Goal: Information Seeking & Learning: Check status

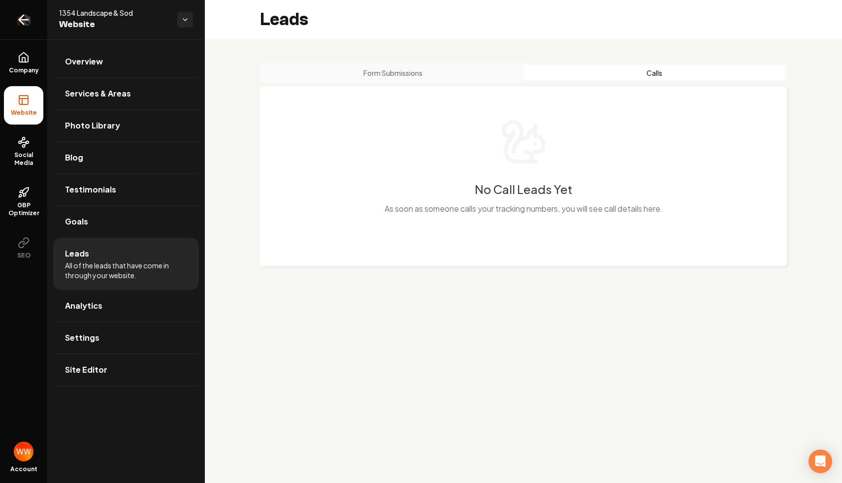
click at [25, 27] on icon "Return to dashboard" at bounding box center [24, 20] width 16 height 16
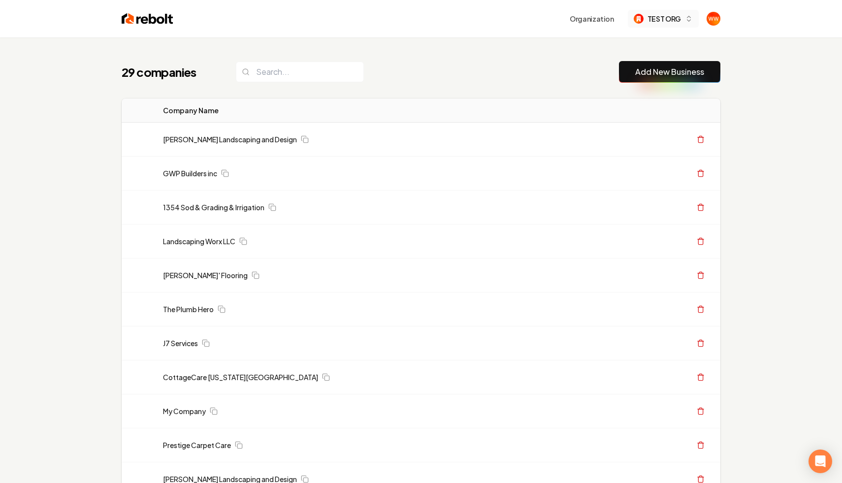
click at [648, 20] on div "TEST ORG" at bounding box center [657, 19] width 47 height 10
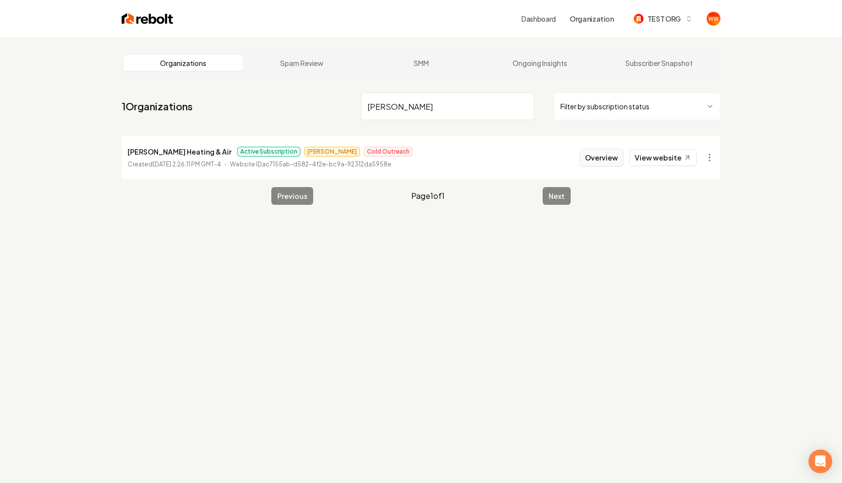
type input "butler"
click at [605, 165] on button "Overview" at bounding box center [602, 158] width 44 height 18
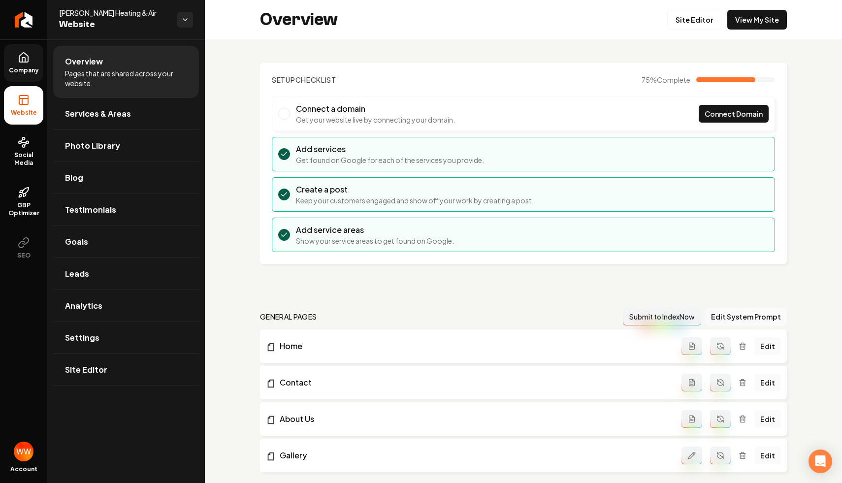
click at [24, 58] on icon at bounding box center [24, 58] width 12 height 12
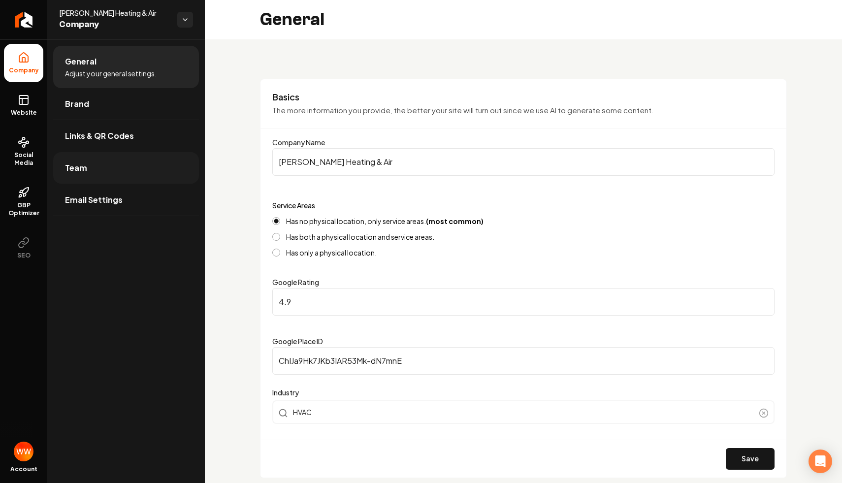
click at [91, 173] on link "Team" at bounding box center [126, 168] width 146 height 32
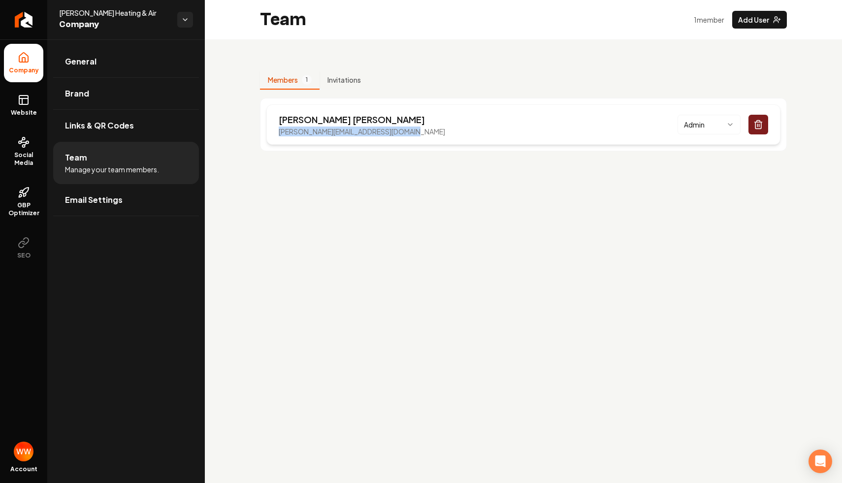
drag, startPoint x: 406, startPoint y: 133, endPoint x: 271, endPoint y: 131, distance: 135.5
click at [271, 131] on div "James Butler james.butlerheatingandair@gmail.com Admin" at bounding box center [524, 124] width 514 height 40
copy p "james.butlerheatingandair@gmail.com"
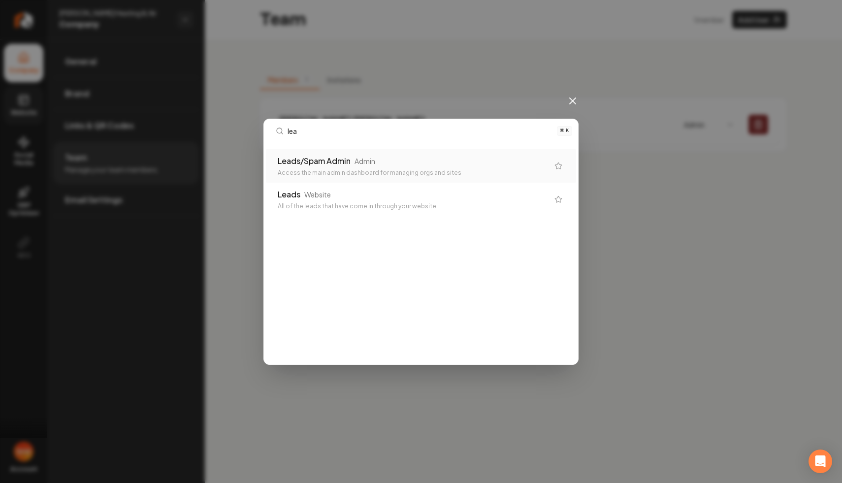
type input "lead"
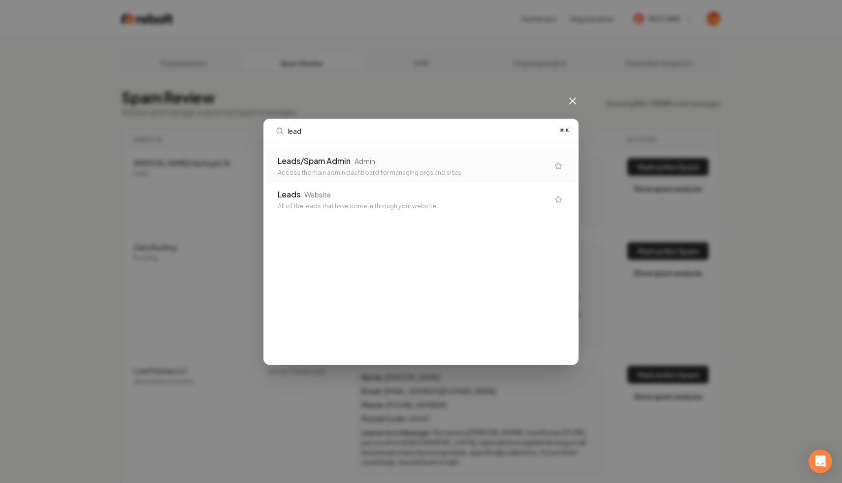
type input "leads"
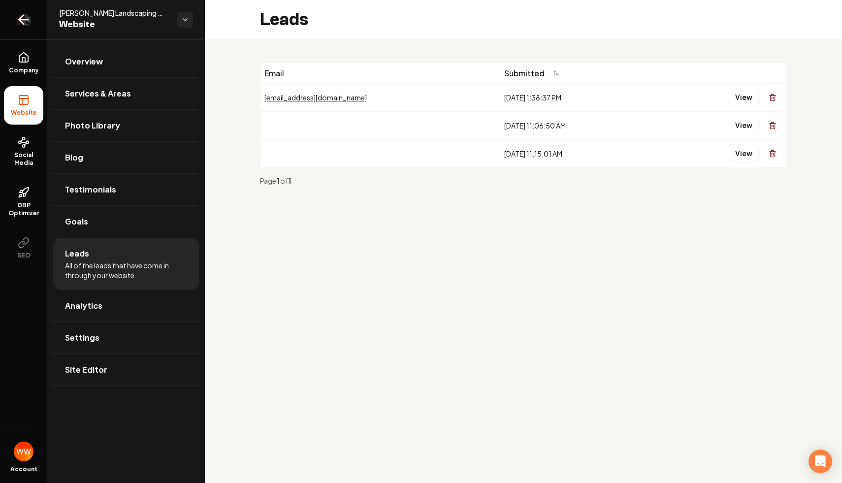
click at [36, 24] on link "Return to dashboard" at bounding box center [23, 19] width 47 height 39
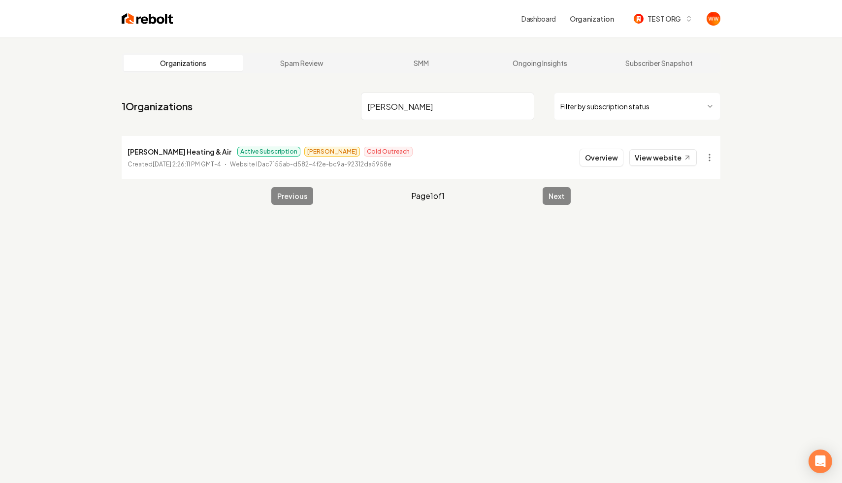
type input "butler"
click at [601, 146] on li "Butler Heating & Air Active Subscription James Cold Outreach Created July 23, 2…" at bounding box center [421, 157] width 599 height 43
click at [598, 152] on button "Overview" at bounding box center [602, 158] width 44 height 18
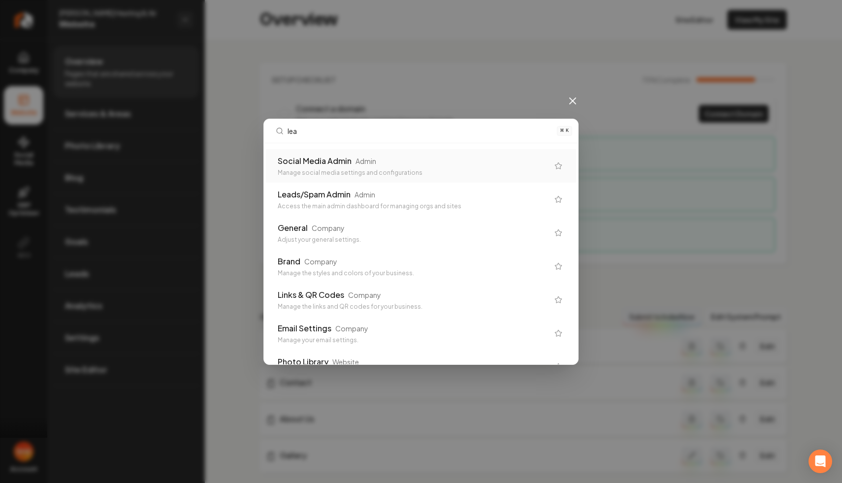
type input "lead"
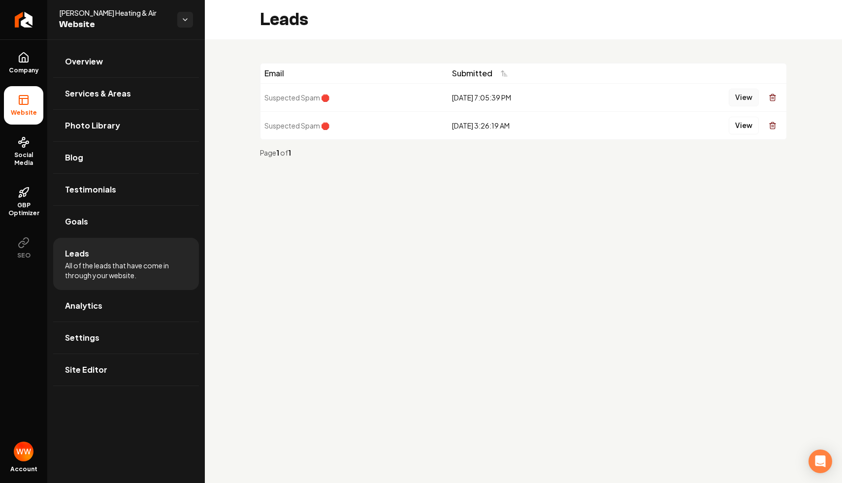
click at [735, 93] on button "View" at bounding box center [744, 98] width 30 height 18
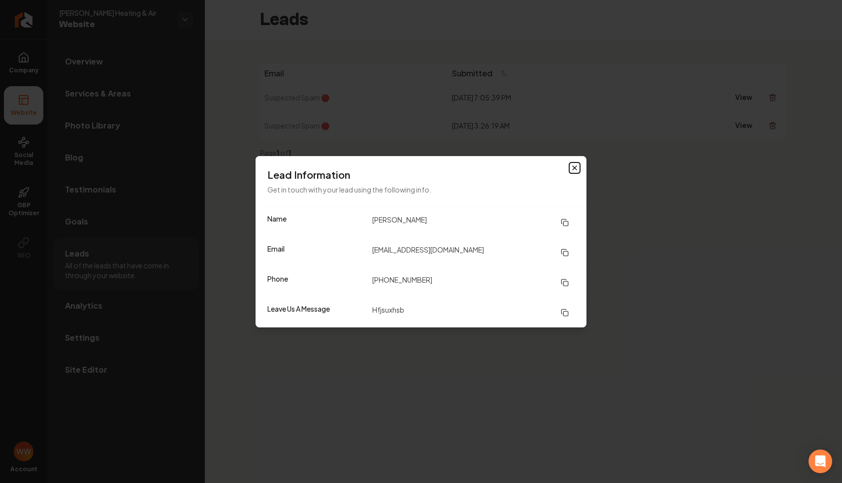
click at [574, 170] on icon "button" at bounding box center [575, 168] width 8 height 8
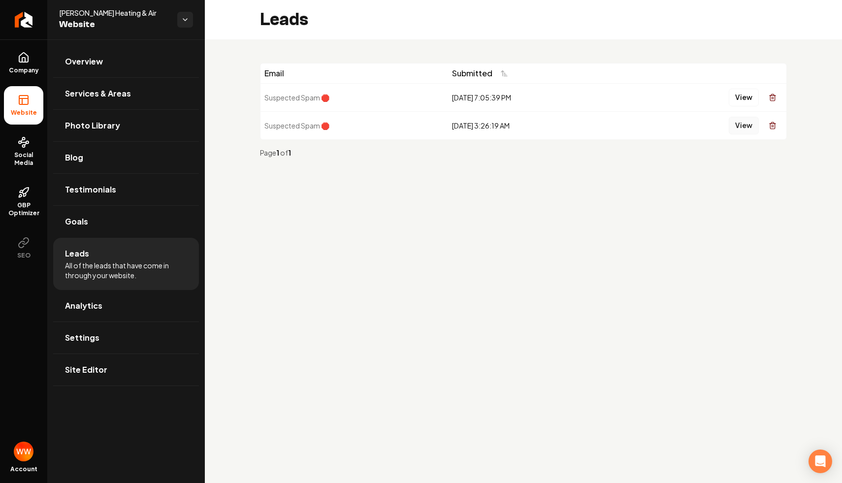
click at [742, 123] on button "View" at bounding box center [744, 126] width 30 height 18
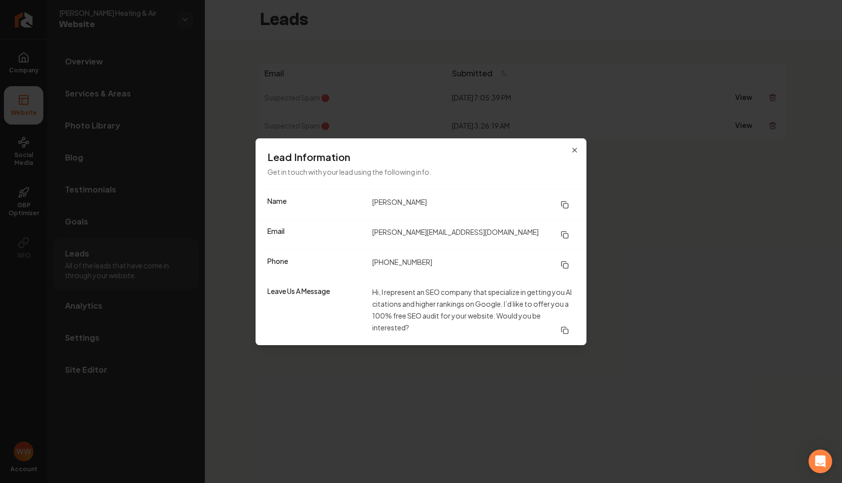
click at [573, 145] on div "Lead Information Get in touch with your lead using the following info." at bounding box center [421, 163] width 331 height 51
click at [573, 146] on icon "button" at bounding box center [575, 150] width 8 height 8
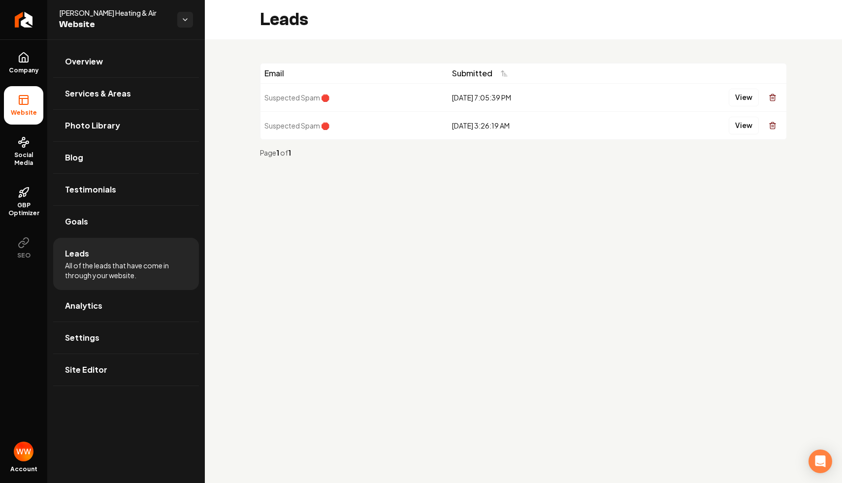
click at [573, 146] on div "Page 1 of 1" at bounding box center [523, 153] width 527 height 26
click at [407, 193] on main "Leads Email Submitted Suspected Spam 🛑 8/24/2025, 7:05:39 PM View Suspected Spa…" at bounding box center [524, 241] width 638 height 483
drag, startPoint x: 443, startPoint y: 132, endPoint x: 306, endPoint y: 98, distance: 141.5
click at [306, 98] on tbody "Suspected Spam 🛑 8/24/2025, 7:05:39 PM View Suspected Spam 🛑 8/1/2025, 3:26:19 …" at bounding box center [524, 111] width 526 height 56
click at [510, 97] on div "8/24/2025, 7:05:39 PM" at bounding box center [538, 98] width 172 height 10
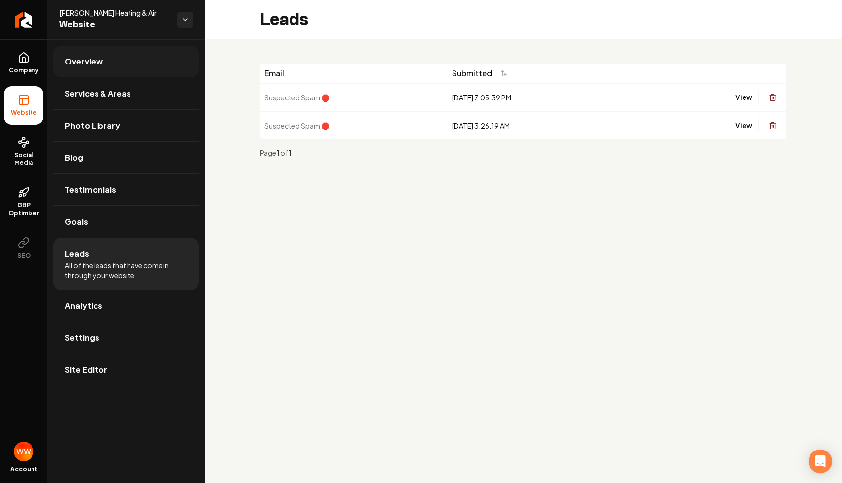
click at [108, 58] on link "Overview" at bounding box center [126, 62] width 146 height 32
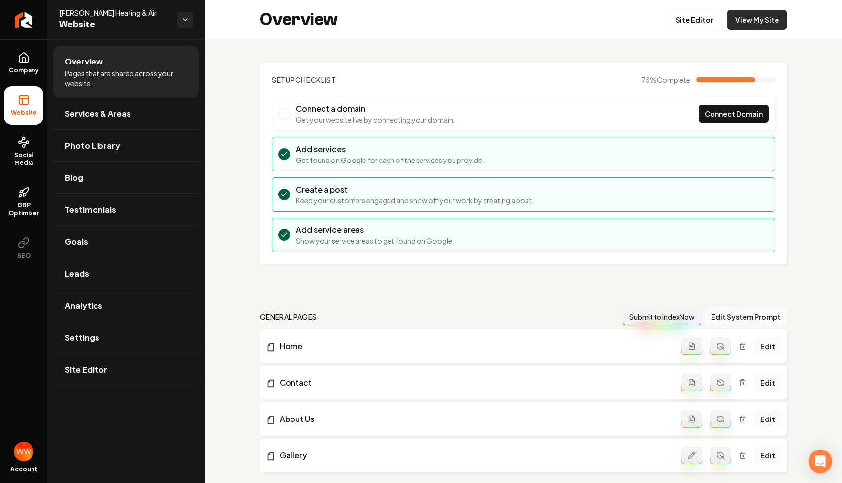
click at [745, 14] on link "View My Site" at bounding box center [758, 20] width 60 height 20
click at [24, 27] on icon "Return to dashboard" at bounding box center [24, 20] width 16 height 16
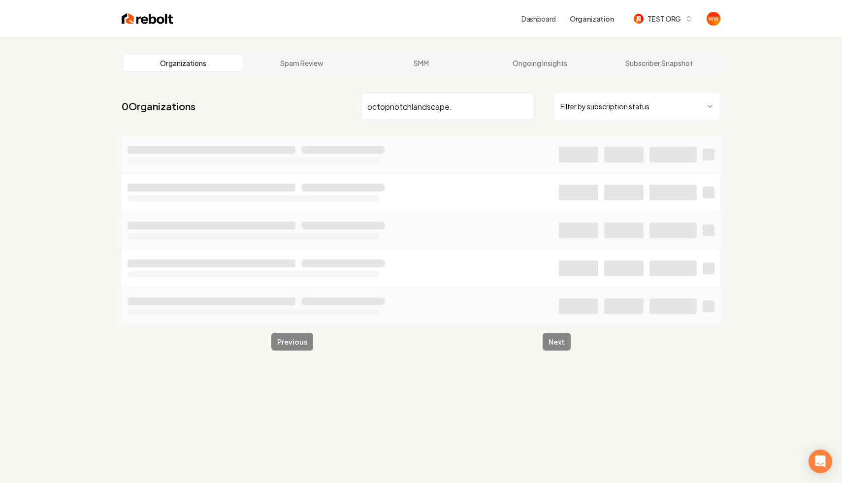
type input "octopnotchlandscape"
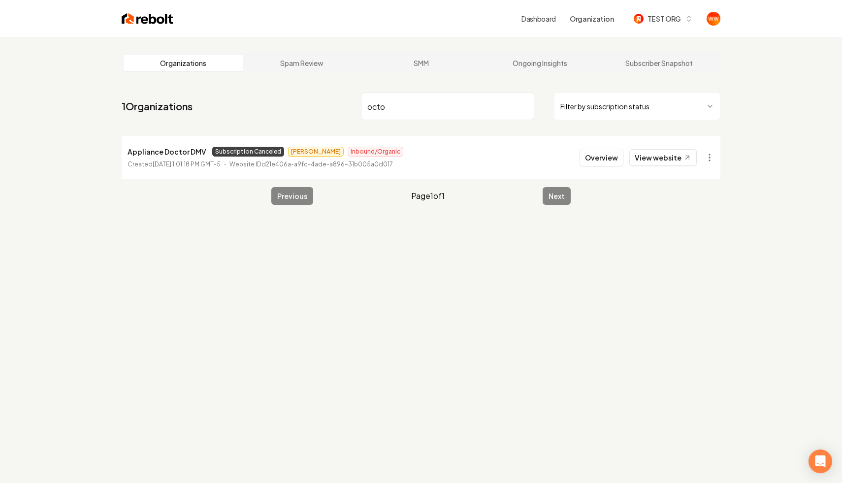
click at [405, 109] on input "octo" at bounding box center [447, 107] width 173 height 28
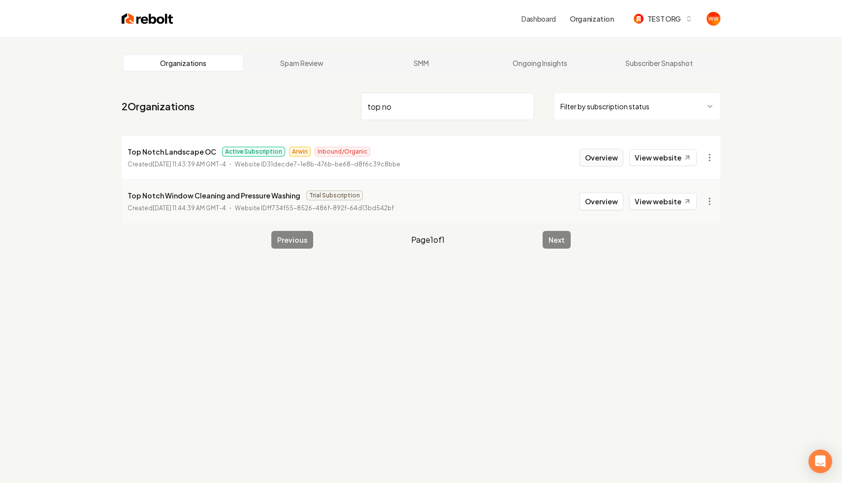
type input "top no"
click at [607, 157] on button "Overview" at bounding box center [602, 158] width 44 height 18
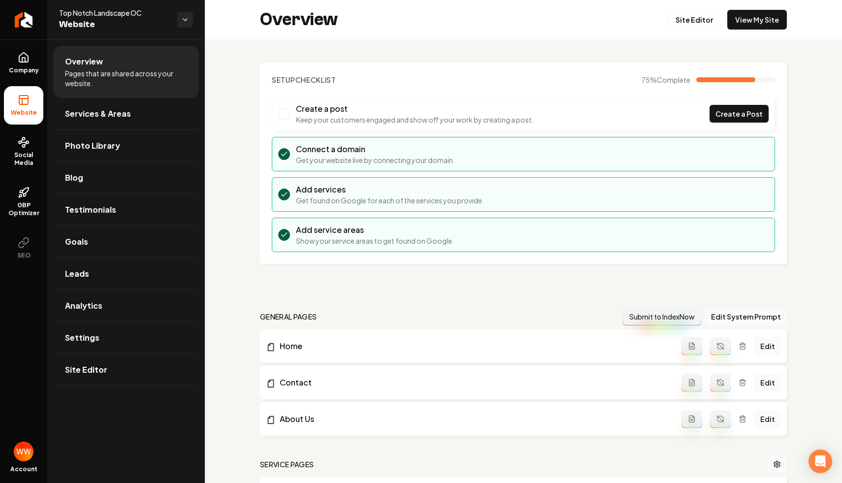
click at [738, 8] on div "Overview Site Editor View My Site" at bounding box center [524, 19] width 638 height 39
click at [743, 18] on link "View My Site" at bounding box center [758, 20] width 60 height 20
click at [119, 338] on link "Settings" at bounding box center [126, 338] width 146 height 32
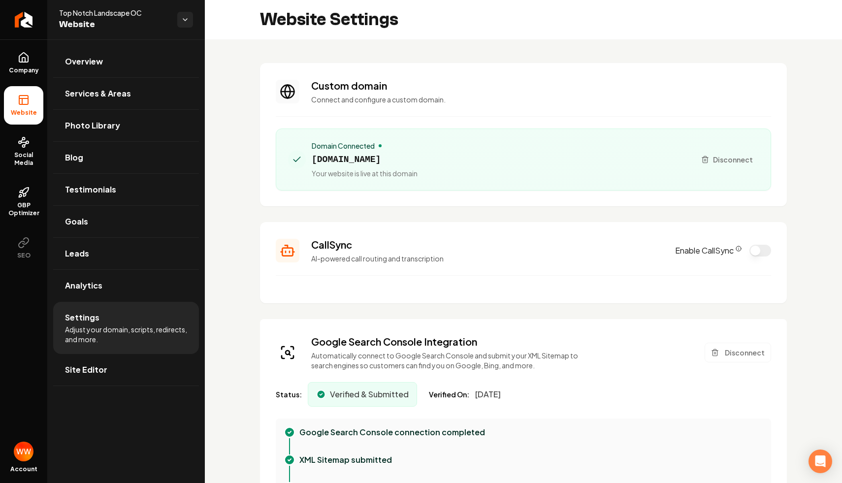
click at [764, 249] on button "Enable CallSync" at bounding box center [761, 251] width 22 height 12
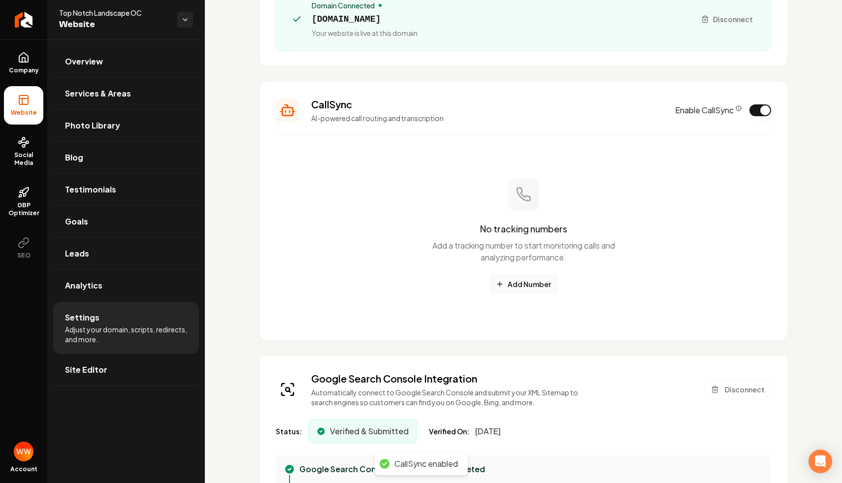
scroll to position [160, 0]
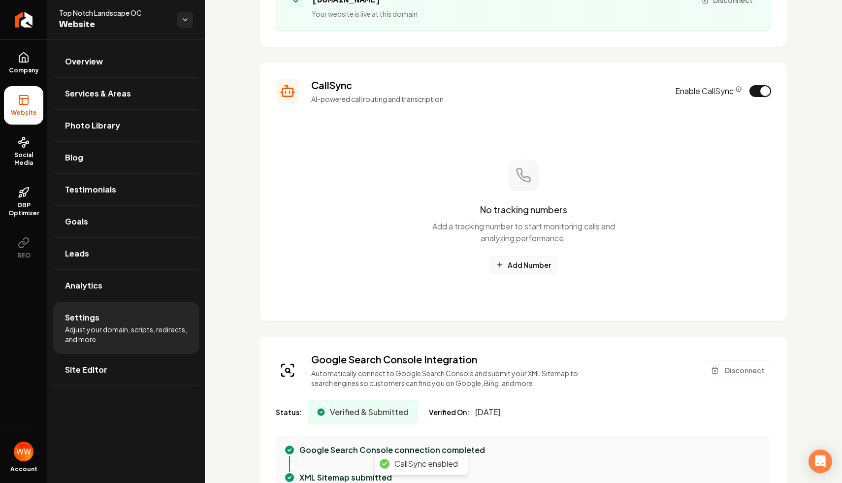
click at [519, 262] on button "Add Number" at bounding box center [524, 265] width 68 height 18
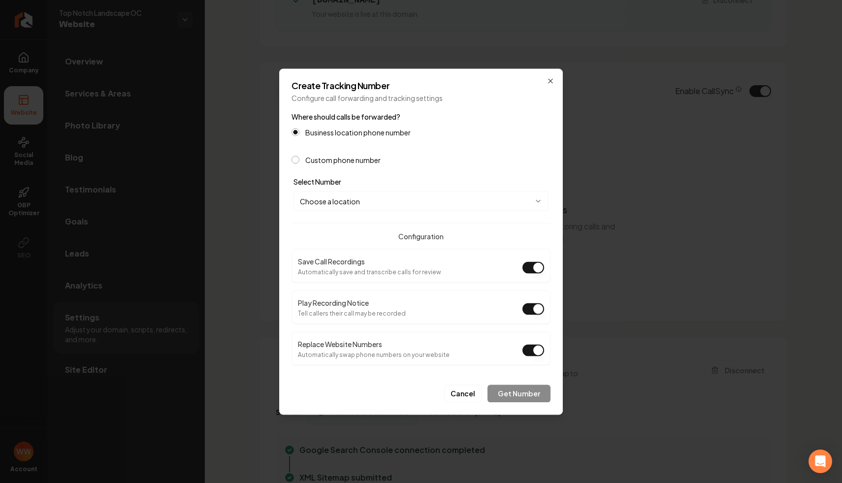
click at [361, 194] on button "Choose a location" at bounding box center [421, 201] width 255 height 20
select select "**********"
click at [528, 305] on button "Play Recording Notice" at bounding box center [534, 309] width 22 height 12
click at [501, 391] on button "Get Number" at bounding box center [519, 394] width 63 height 18
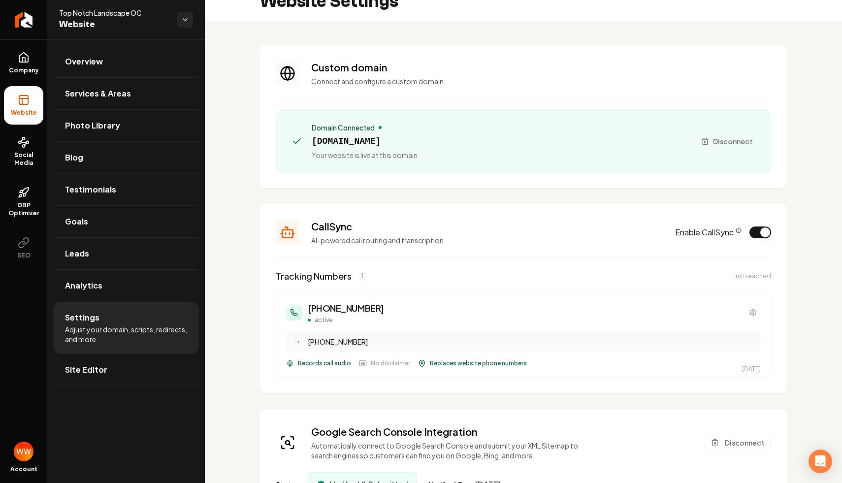
scroll to position [17, 0]
click at [133, 281] on link "Analytics" at bounding box center [126, 286] width 146 height 32
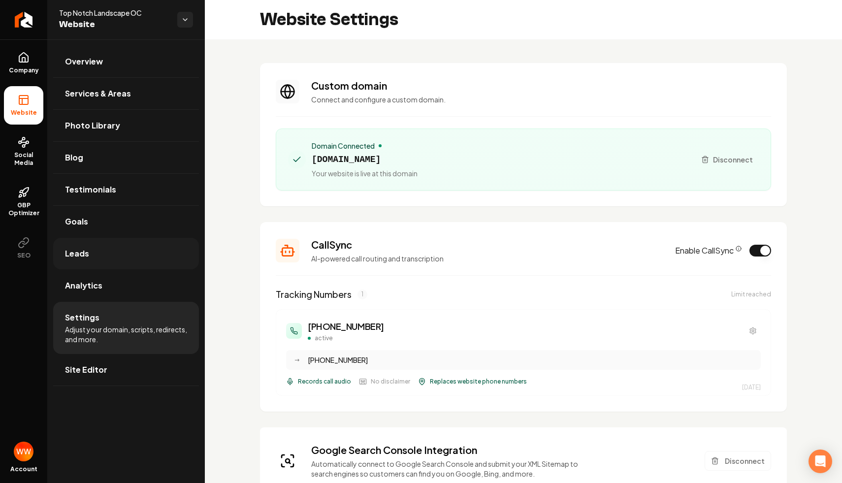
click at [138, 254] on link "Leads" at bounding box center [126, 254] width 146 height 32
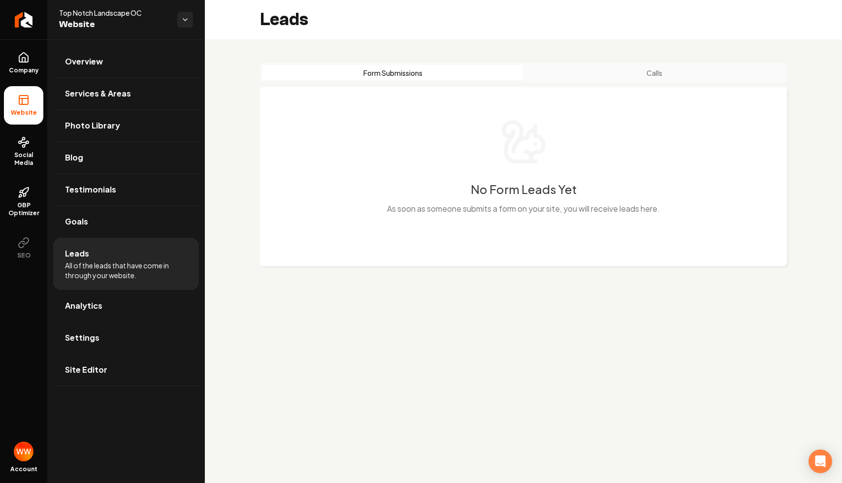
click at [578, 70] on button "Calls" at bounding box center [655, 73] width 262 height 16
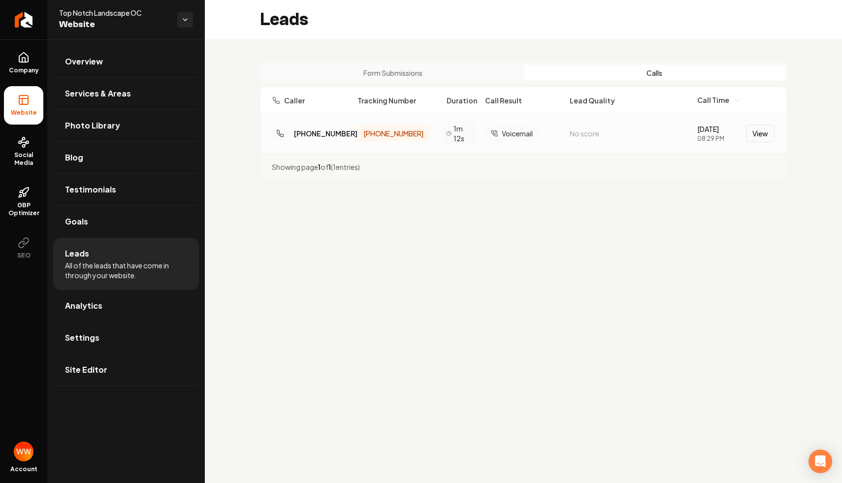
click at [757, 132] on button "View" at bounding box center [760, 134] width 29 height 18
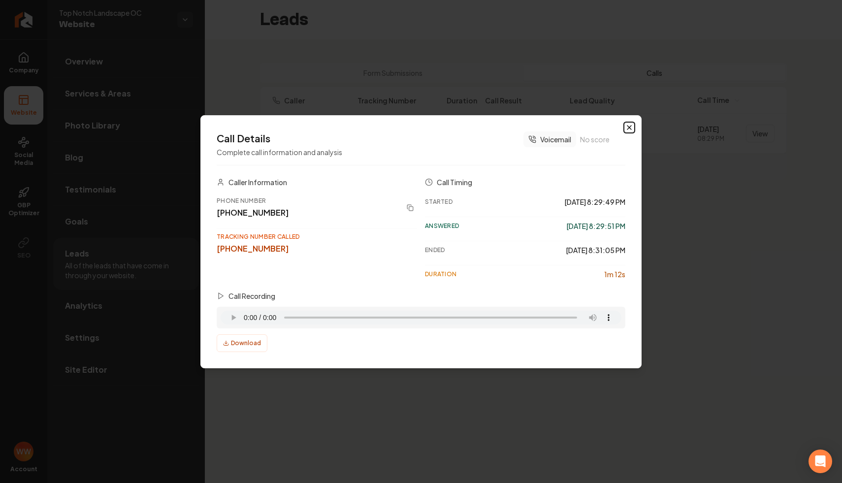
click at [628, 127] on icon "button" at bounding box center [630, 128] width 8 height 8
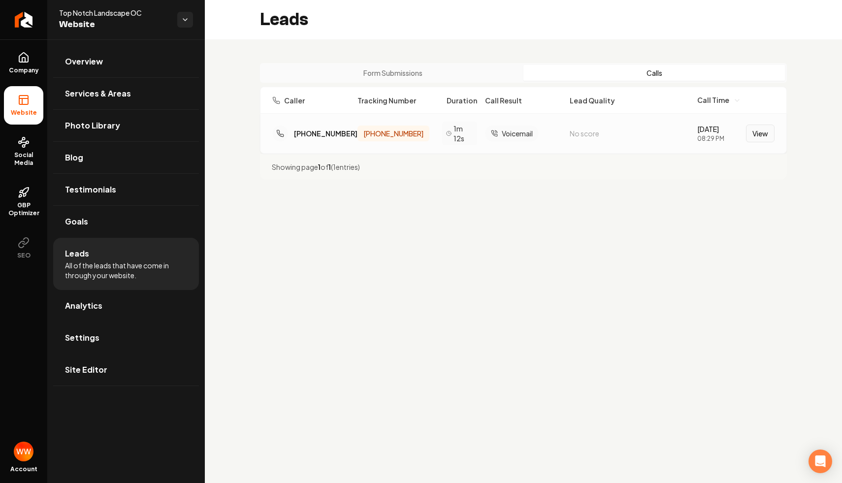
click at [767, 138] on button "View" at bounding box center [760, 134] width 29 height 18
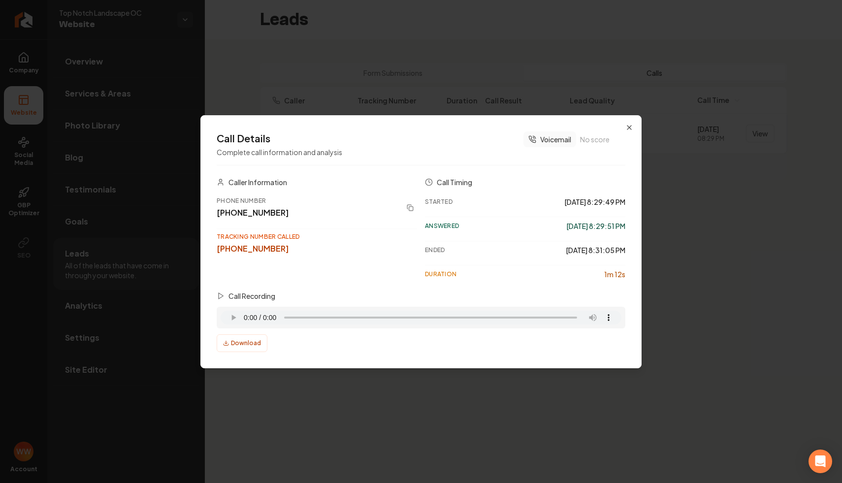
click at [375, 143] on div "Call Details Complete call information and analysis Voicemail No score" at bounding box center [421, 149] width 409 height 34
drag, startPoint x: 539, startPoint y: 136, endPoint x: 570, endPoint y: 136, distance: 30.1
click at [570, 136] on span "Voicemail" at bounding box center [555, 140] width 31 height 10
click at [456, 133] on div "Call Details Complete call information and analysis Voicemail No score" at bounding box center [421, 149] width 409 height 34
click at [436, 133] on div "Call Details Complete call information and analysis Voicemail No score" at bounding box center [421, 149] width 409 height 34
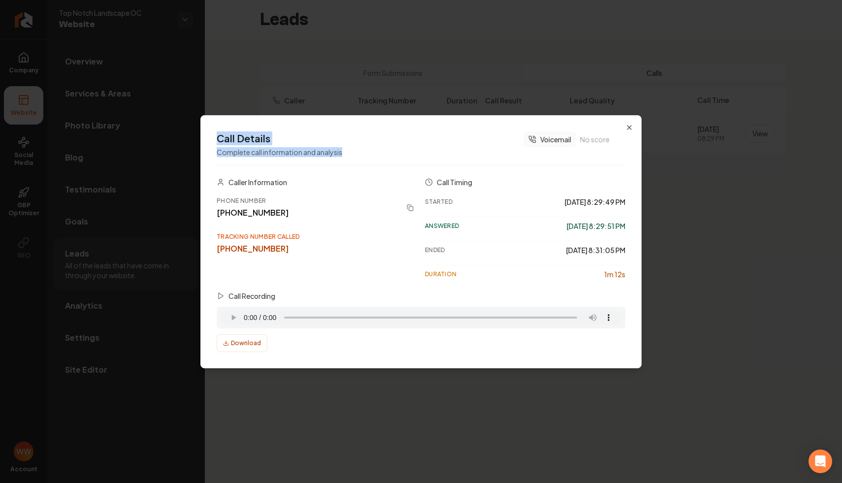
drag, startPoint x: 357, startPoint y: 154, endPoint x: 218, endPoint y: 137, distance: 139.5
click at [218, 137] on div "Call Details Complete call information and analysis Voicemail No score" at bounding box center [421, 149] width 409 height 34
click at [280, 156] on p "Complete call information and analysis" at bounding box center [280, 152] width 126 height 10
click at [297, 148] on p "Complete call information and analysis" at bounding box center [280, 152] width 126 height 10
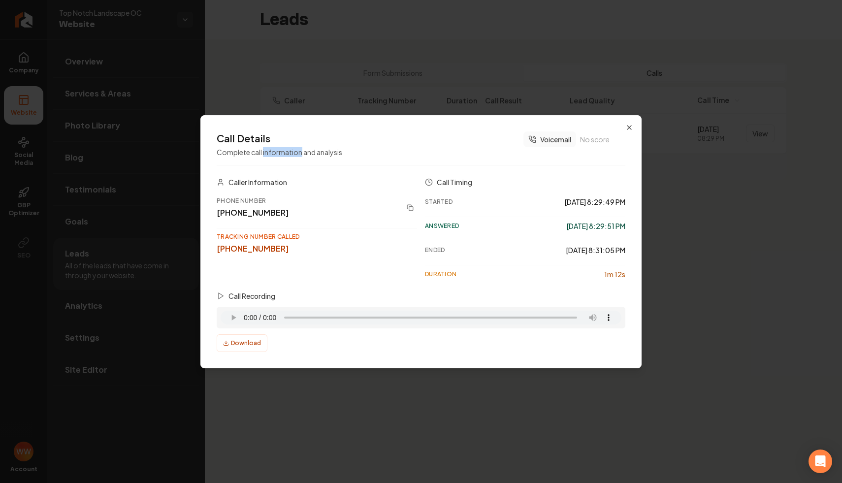
click at [297, 148] on p "Complete call information and analysis" at bounding box center [280, 152] width 126 height 10
click at [301, 144] on h2 "Call Details" at bounding box center [280, 139] width 126 height 14
click at [448, 141] on div "Call Details Complete call information and analysis Voicemail No score" at bounding box center [421, 149] width 409 height 34
drag, startPoint x: 304, startPoint y: 255, endPoint x: 203, endPoint y: 192, distance: 118.9
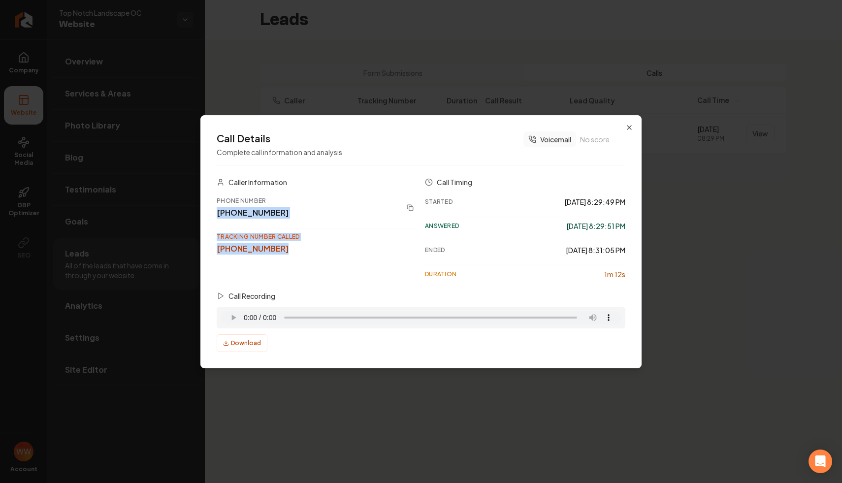
click at [203, 192] on div "Call Details Complete call information and analysis Voicemail No score Caller I…" at bounding box center [421, 241] width 441 height 253
click at [250, 201] on div "Phone Number" at bounding box center [307, 201] width 181 height 8
click at [292, 216] on div "(334) 782-4445" at bounding box center [307, 213] width 181 height 12
click at [371, 173] on div "Call Details Complete call information and analysis Voicemail No score Caller I…" at bounding box center [421, 242] width 409 height 221
click at [594, 139] on span "No score" at bounding box center [595, 140] width 30 height 10
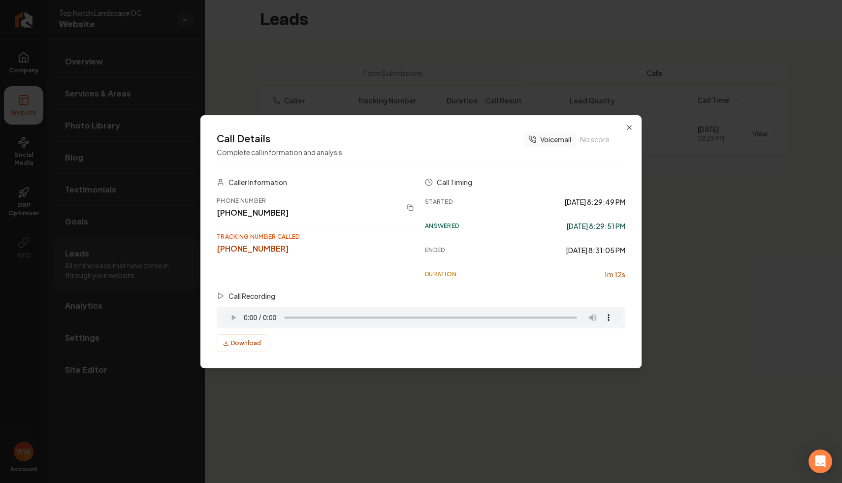
click at [429, 154] on div "Call Details Complete call information and analysis Voicemail No score" at bounding box center [421, 149] width 409 height 34
click at [632, 124] on icon "button" at bounding box center [630, 128] width 8 height 8
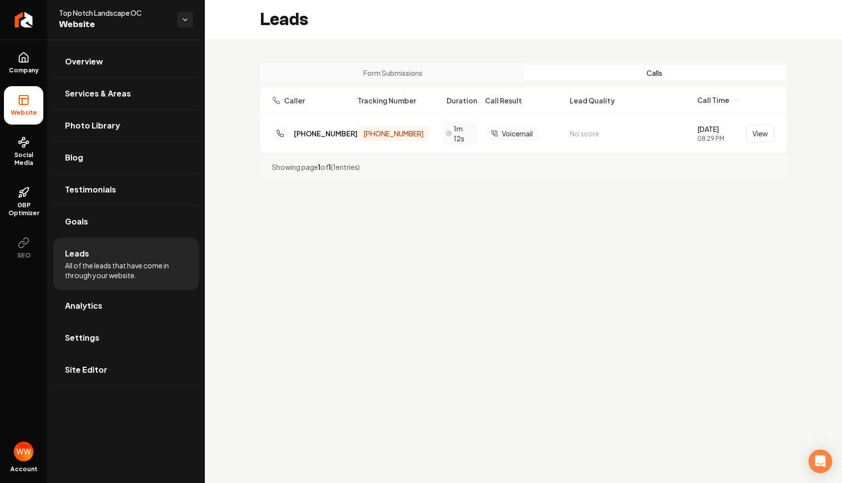
click at [574, 212] on main "Leads Form Submissions Calls Caller Tracking Number Duration Call Result Lead Q…" at bounding box center [524, 241] width 638 height 483
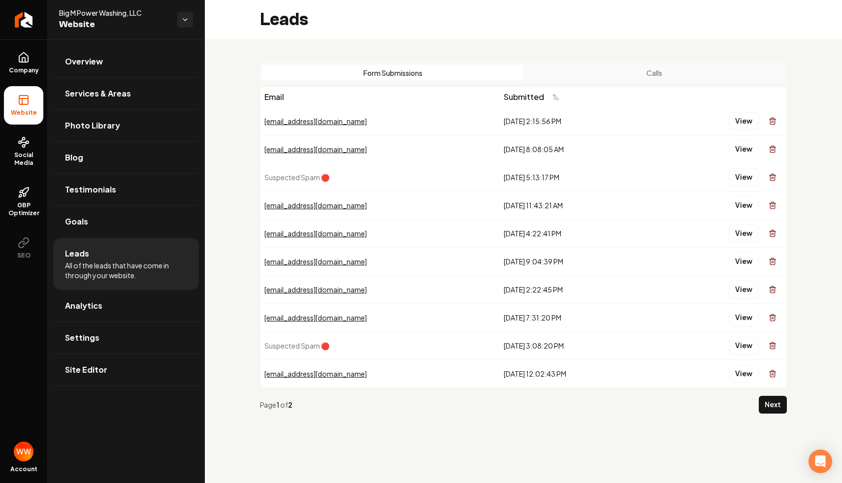
click at [582, 67] on button "Calls" at bounding box center [655, 73] width 262 height 16
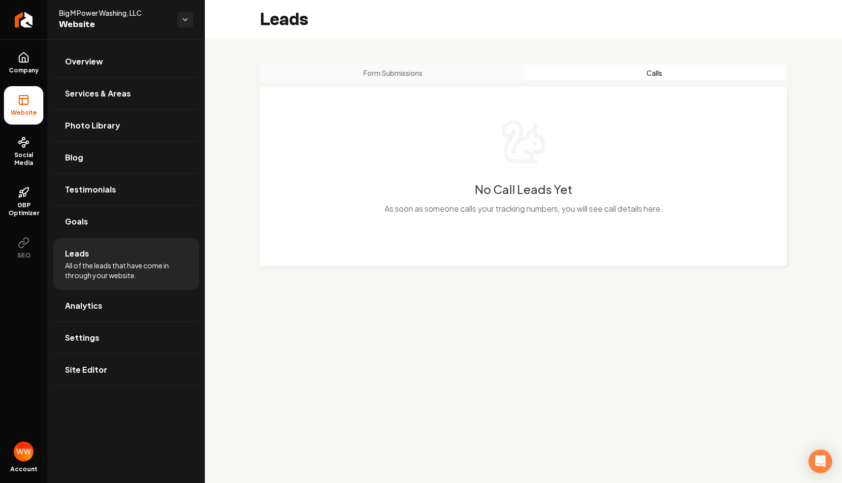
click at [434, 74] on button "Form Submissions" at bounding box center [393, 73] width 262 height 16
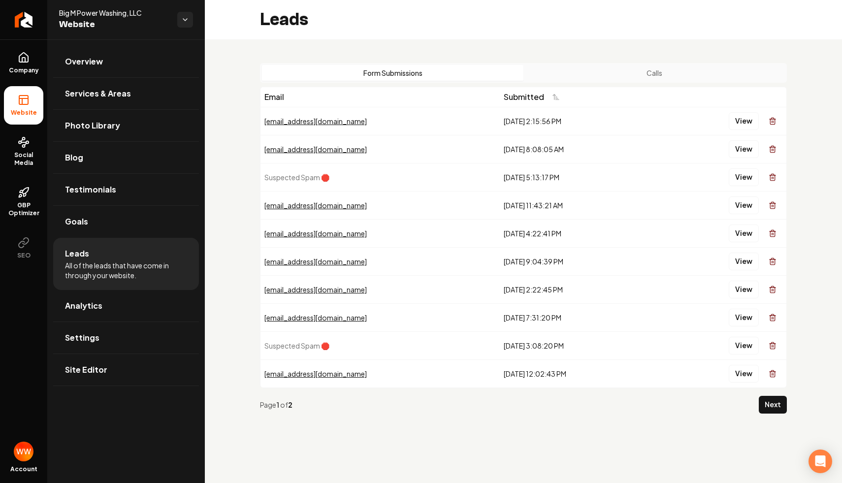
click at [504, 122] on div "[DATE] 2:15:56 PM" at bounding box center [576, 121] width 145 height 10
click at [504, 121] on div "[DATE] 2:15:56 PM" at bounding box center [576, 121] width 145 height 10
click at [736, 123] on button "View" at bounding box center [744, 121] width 30 height 18
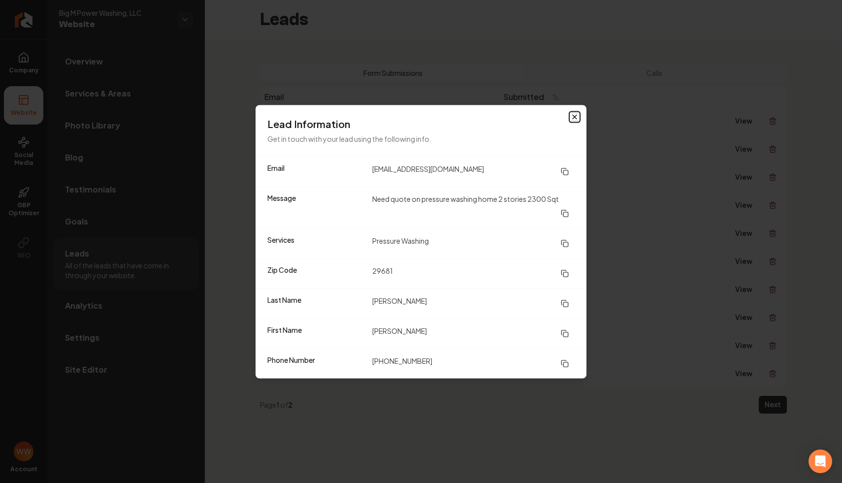
click at [575, 115] on icon "button" at bounding box center [575, 117] width 8 height 8
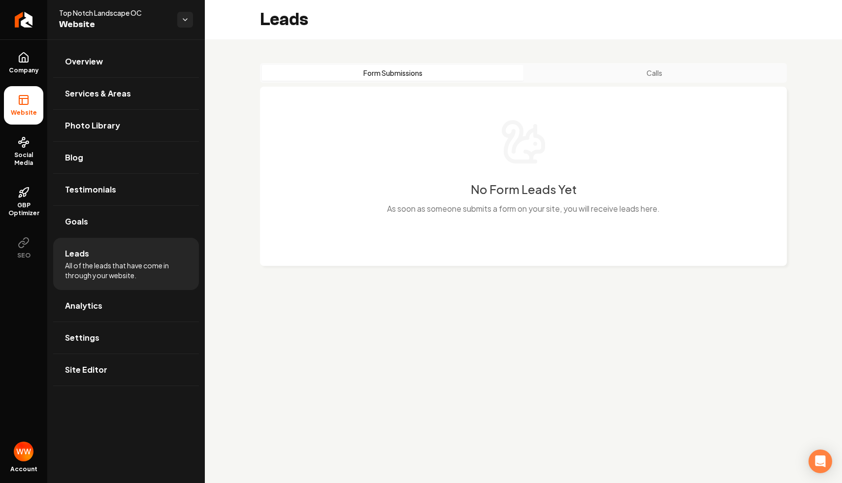
click at [547, 72] on button "Calls" at bounding box center [655, 73] width 262 height 16
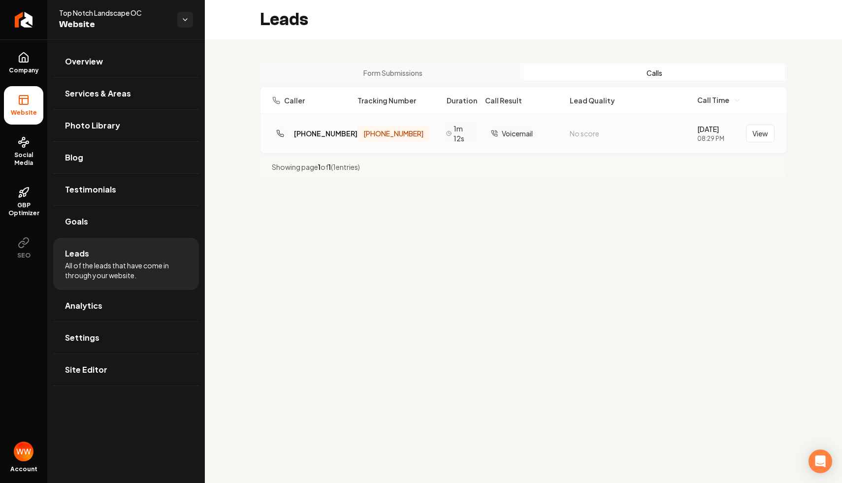
click at [760, 142] on div "[DATE] 08:29 PM View" at bounding box center [736, 133] width 77 height 19
click at [752, 130] on button "View" at bounding box center [760, 134] width 29 height 18
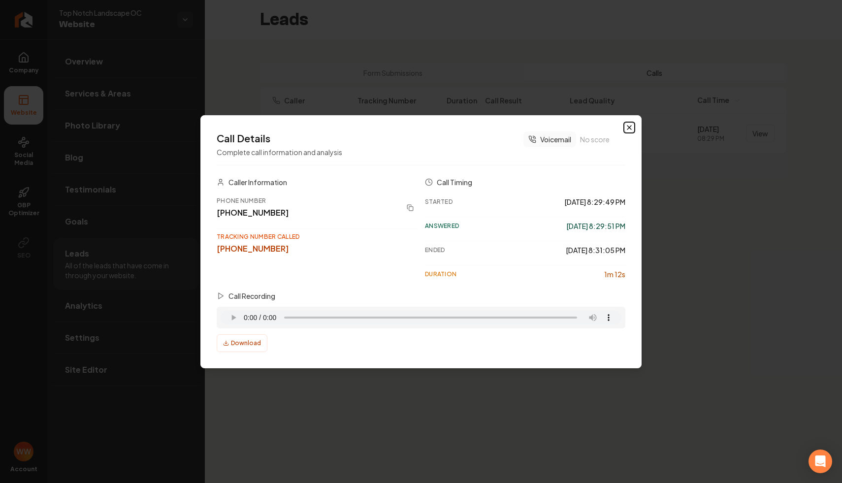
click at [628, 125] on icon "button" at bounding box center [630, 128] width 8 height 8
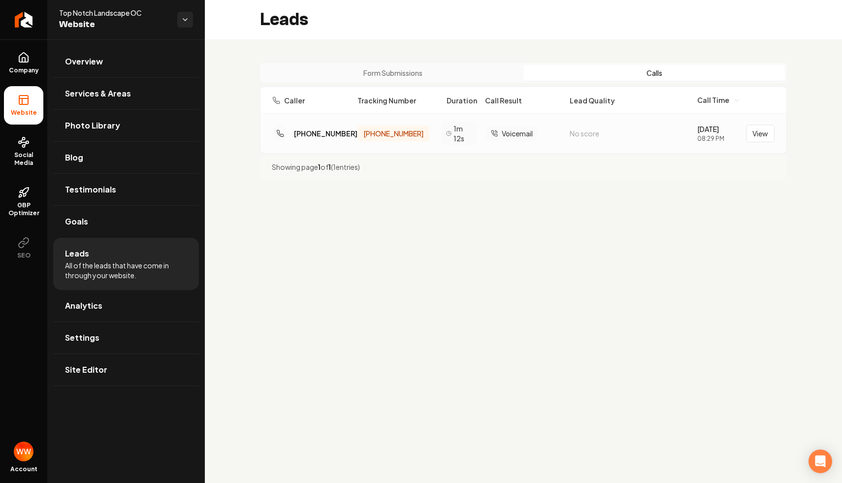
drag, startPoint x: 571, startPoint y: 137, endPoint x: 608, endPoint y: 136, distance: 37.4
click at [608, 136] on div "No score" at bounding box center [630, 134] width 120 height 12
drag, startPoint x: 498, startPoint y: 133, endPoint x: 526, endPoint y: 133, distance: 28.1
click at [526, 133] on div "Voicemail" at bounding box center [512, 134] width 54 height 16
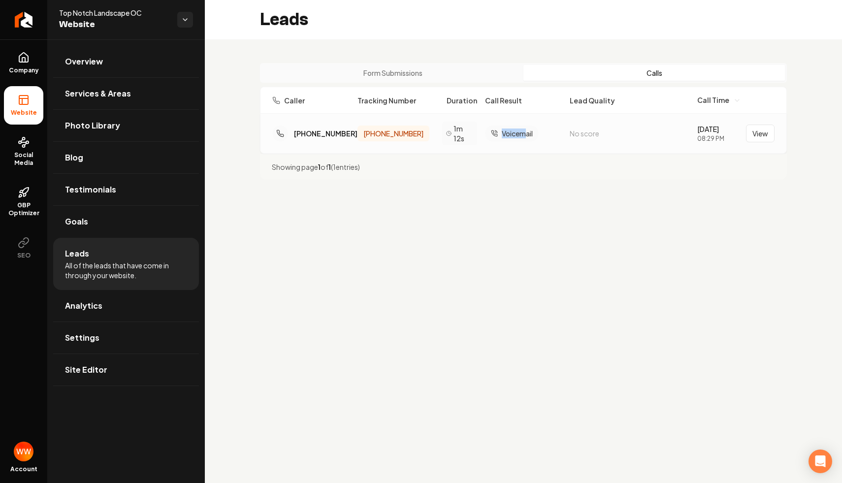
click at [526, 133] on span "Voicemail" at bounding box center [517, 134] width 31 height 10
click at [645, 128] on div "No score" at bounding box center [630, 134] width 120 height 12
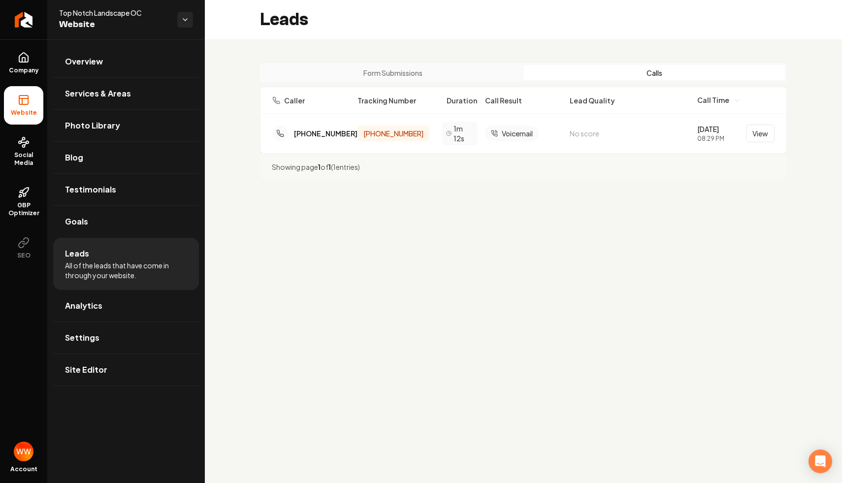
click at [660, 171] on div "Showing page 1 of 1 ( 1 entries)" at bounding box center [523, 167] width 527 height 26
drag, startPoint x: 350, startPoint y: 134, endPoint x: 289, endPoint y: 133, distance: 61.1
click at [289, 133] on div "(334) 782-4445 (949) 849-0578 1m 12s Voicemail No score 8/24/2025 08:29 PM View" at bounding box center [523, 134] width 503 height 24
click at [369, 147] on div "(334) 782-4445 (949) 849-0578 1m 12s Voicemail No score 8/24/2025 08:29 PM View" at bounding box center [524, 133] width 526 height 39
click at [392, 133] on span "(949) 849-0578" at bounding box center [394, 134] width 60 height 10
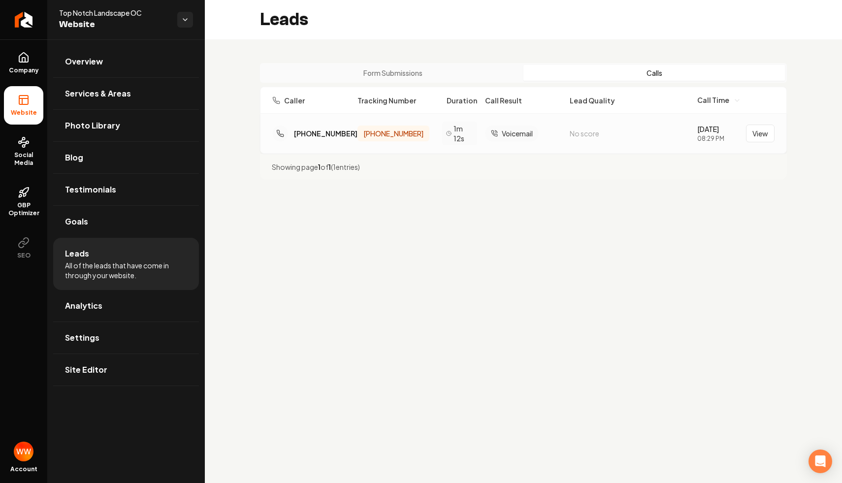
click at [392, 133] on span "(949) 849-0578" at bounding box center [394, 134] width 60 height 10
click at [404, 139] on div "(949) 849-0578" at bounding box center [394, 134] width 72 height 16
click at [432, 163] on div "Showing page 1 of 1 ( 1 entries)" at bounding box center [523, 167] width 527 height 26
click at [761, 127] on button "View" at bounding box center [760, 134] width 29 height 18
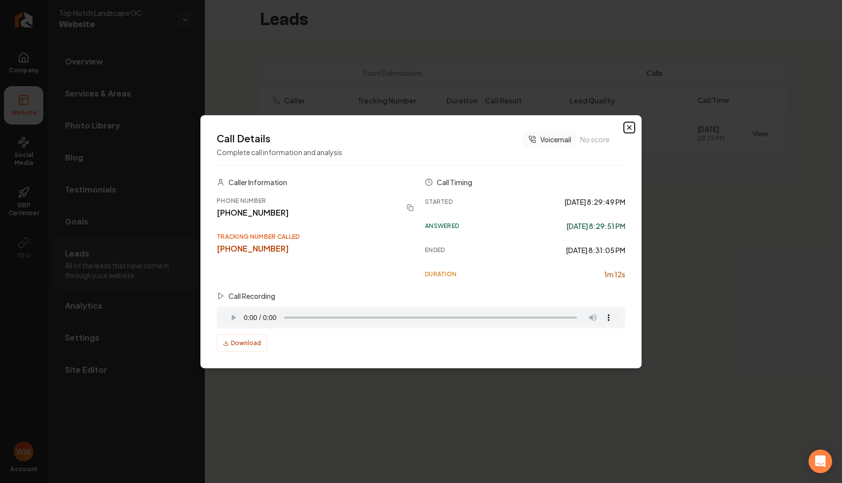
click at [630, 128] on icon "button" at bounding box center [630, 128] width 8 height 8
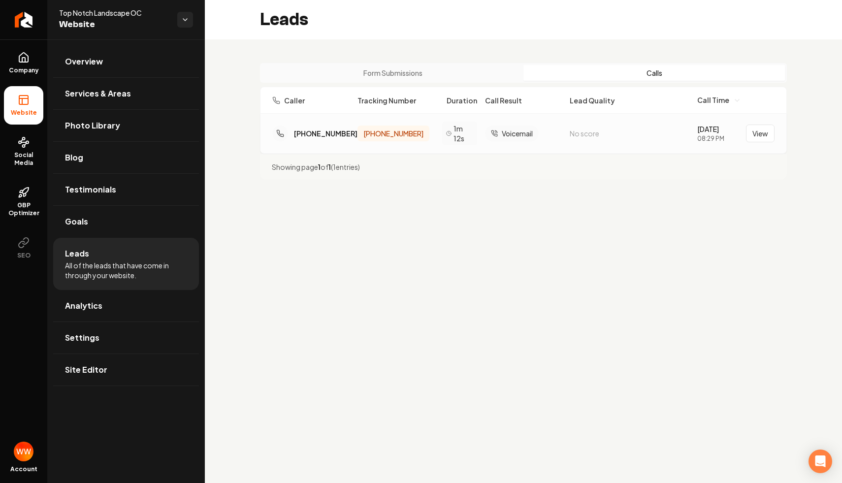
click at [775, 136] on div "(334) 782-4445 (949) 849-0578 1m 12s Voicemail No score 8/24/2025 08:29 PM View" at bounding box center [524, 133] width 526 height 39
click at [760, 141] on button "View" at bounding box center [760, 134] width 29 height 18
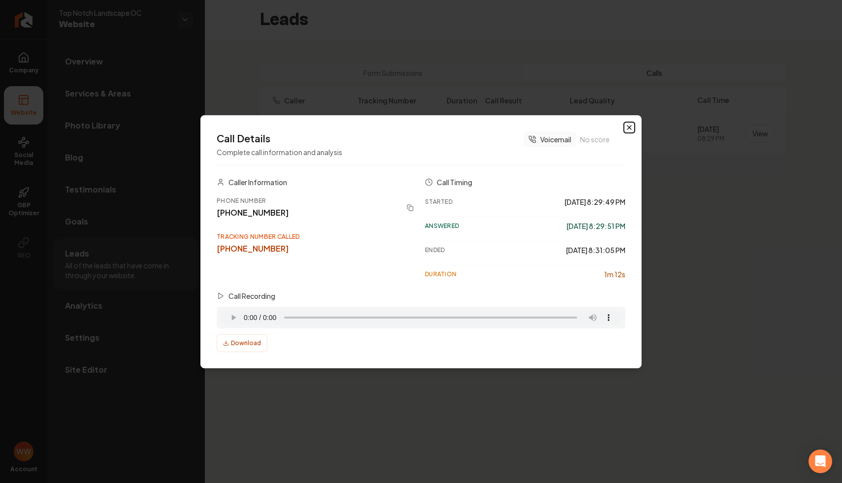
click at [626, 126] on icon "button" at bounding box center [630, 128] width 8 height 8
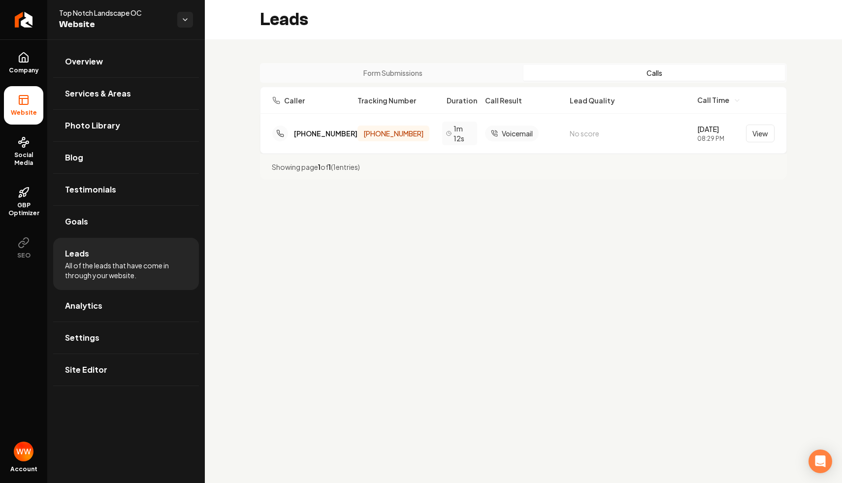
click at [474, 292] on main "Leads Form Submissions Calls Caller Tracking Number Duration Call Result Lead Q…" at bounding box center [524, 241] width 638 height 483
click at [376, 90] on div "Caller Tracking Number Duration Call Result Lead Quality Call Time" at bounding box center [523, 100] width 527 height 27
click at [384, 82] on div "Form Submissions Calls" at bounding box center [523, 73] width 527 height 20
click at [389, 76] on button "Form Submissions" at bounding box center [393, 73] width 262 height 16
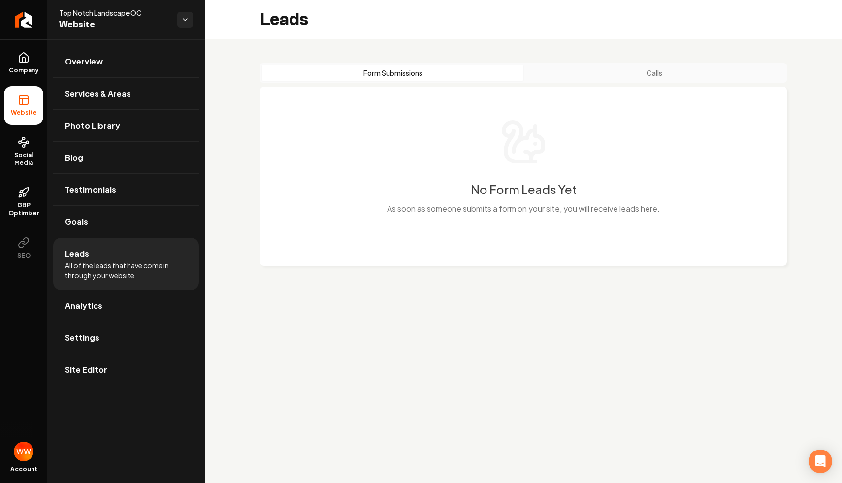
click at [607, 80] on button "Calls" at bounding box center [655, 73] width 262 height 16
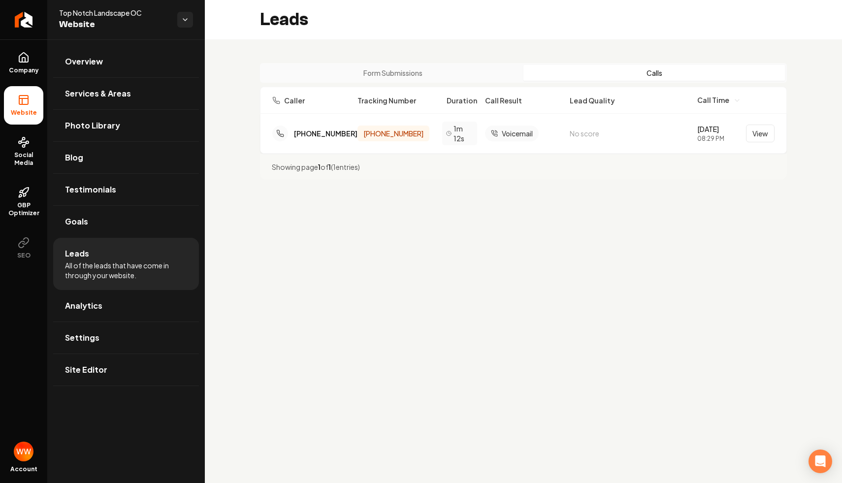
drag, startPoint x: 526, startPoint y: 193, endPoint x: 271, endPoint y: 107, distance: 269.4
click at [271, 107] on div "Form Submissions Calls Caller Tracking Number Duration Call Result Lead Quality…" at bounding box center [524, 121] width 638 height 164
click at [464, 216] on main "Leads Form Submissions Calls Caller Tracking Number Duration Call Result Lead Q…" at bounding box center [524, 241] width 638 height 483
click at [444, 197] on div "Form Submissions Calls Caller Tracking Number Duration Call Result Lead Quality…" at bounding box center [524, 121] width 638 height 164
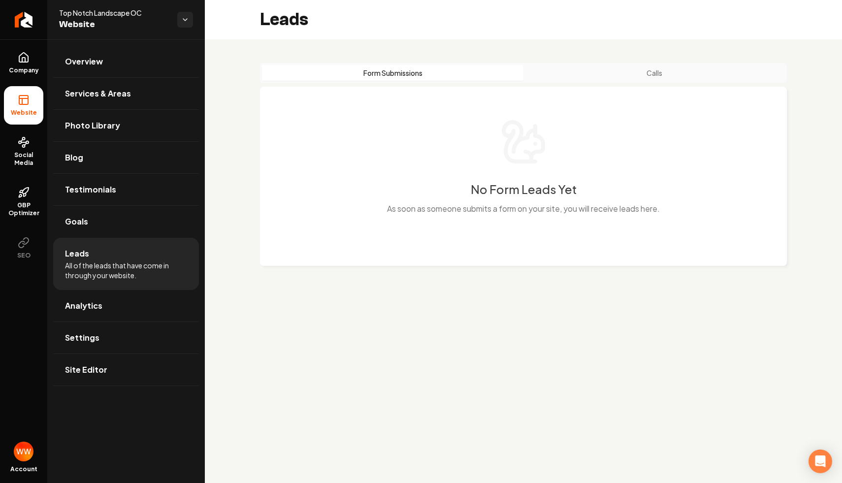
click at [597, 82] on div "Form Submissions Calls" at bounding box center [523, 73] width 527 height 20
click at [614, 67] on button "Calls" at bounding box center [655, 73] width 262 height 16
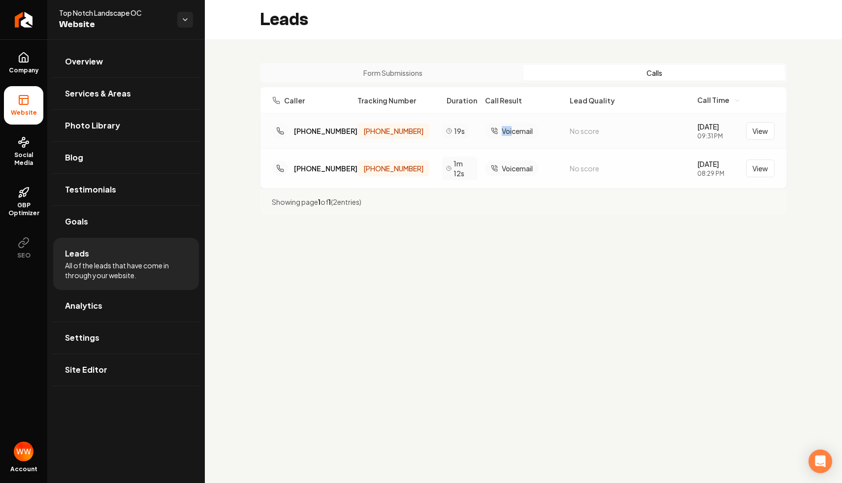
drag, startPoint x: 513, startPoint y: 131, endPoint x: 493, endPoint y: 131, distance: 20.2
click at [494, 131] on div "Voicemail" at bounding box center [512, 131] width 54 height 16
click at [526, 130] on span "Voicemail" at bounding box center [517, 131] width 31 height 10
click at [760, 123] on button "View" at bounding box center [760, 131] width 29 height 18
click at [415, 284] on main "Leads Form Submissions Calls Caller Tracking Number Duration Call Result Lead Q…" at bounding box center [524, 241] width 638 height 483
